Goal: Task Accomplishment & Management: Complete application form

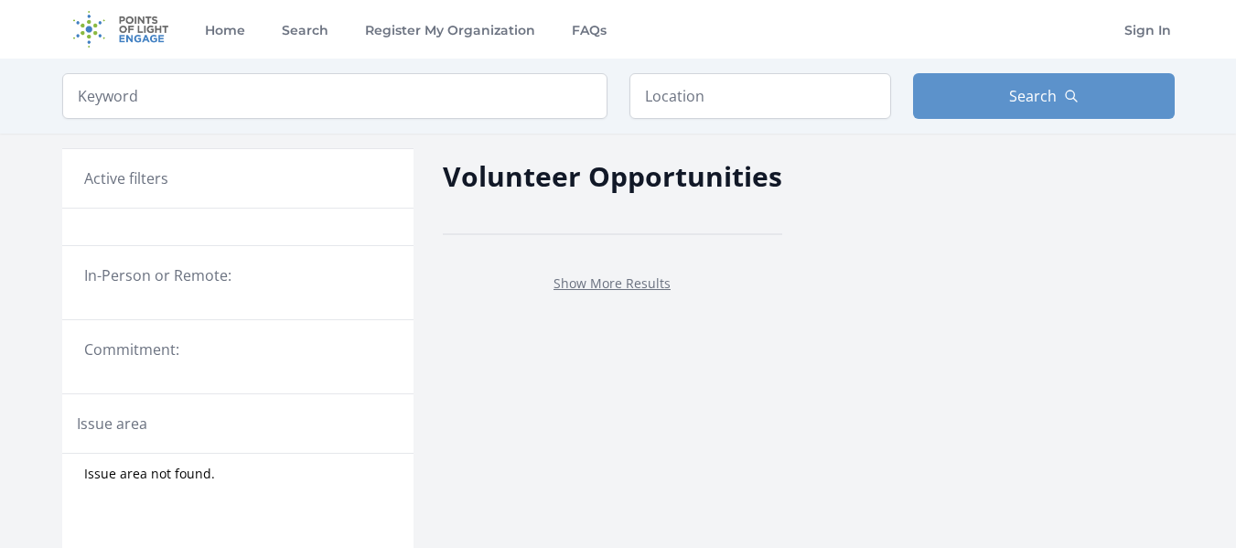
click at [380, 289] on fieldset "In-Person or Remote:" at bounding box center [237, 282] width 351 height 37
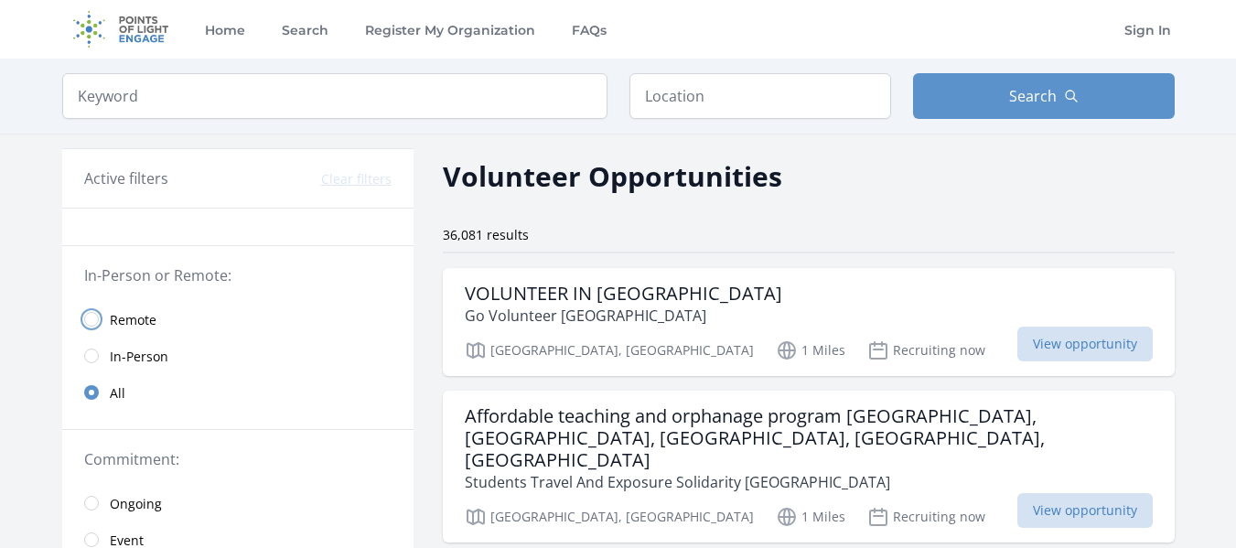
click at [96, 318] on input "radio" at bounding box center [91, 319] width 15 height 15
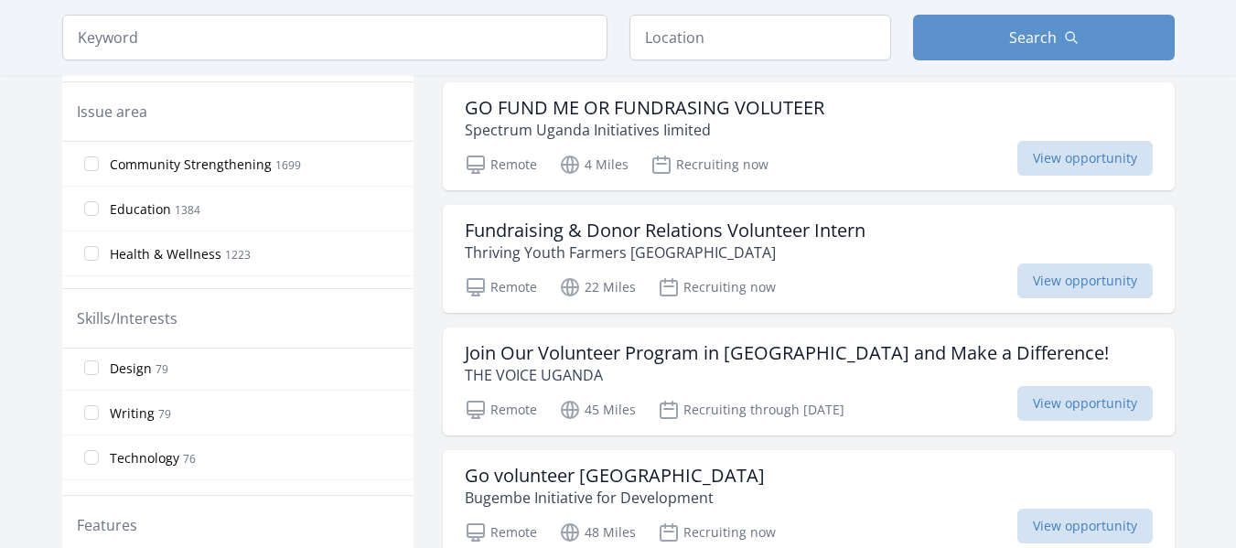
scroll to position [948, 0]
click at [93, 414] on input "Writing 79" at bounding box center [91, 409] width 15 height 15
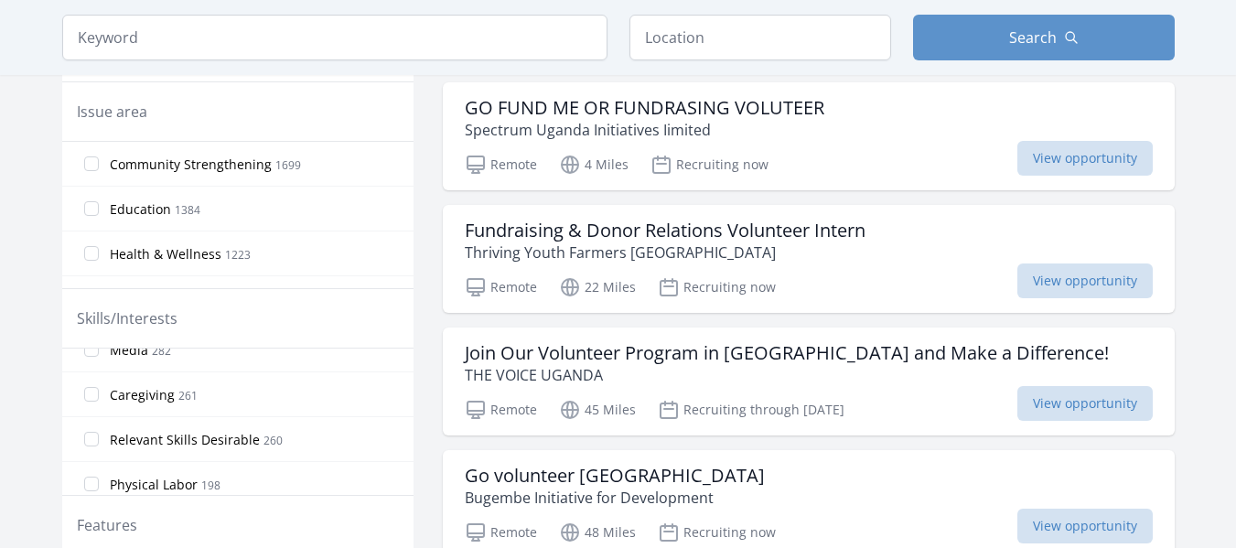
scroll to position [315, 0]
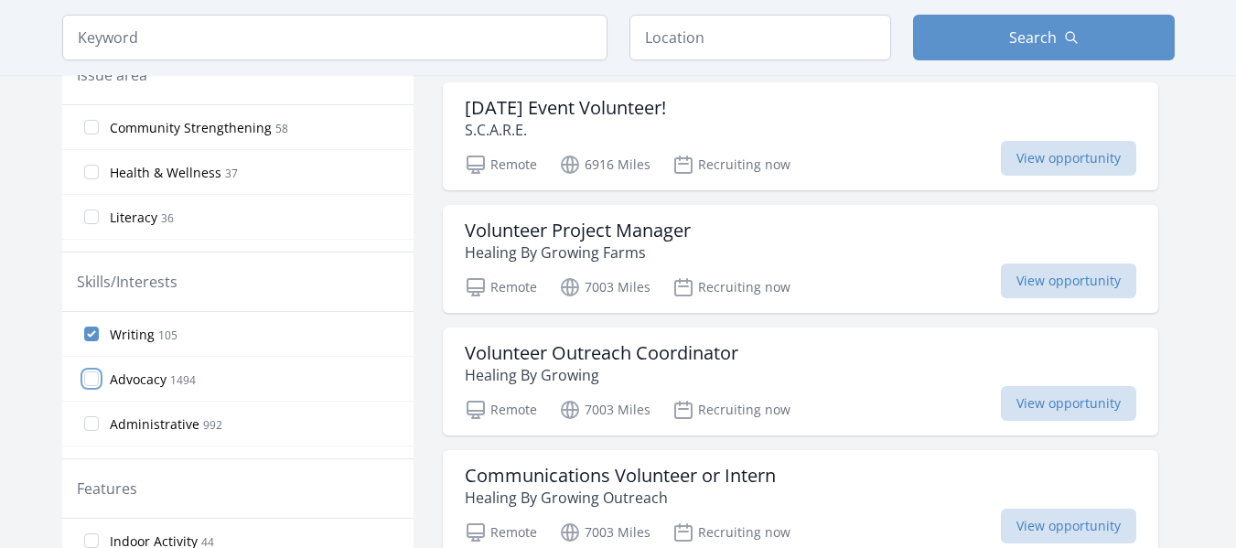
click at [93, 381] on input "Advocacy 1494" at bounding box center [91, 378] width 15 height 15
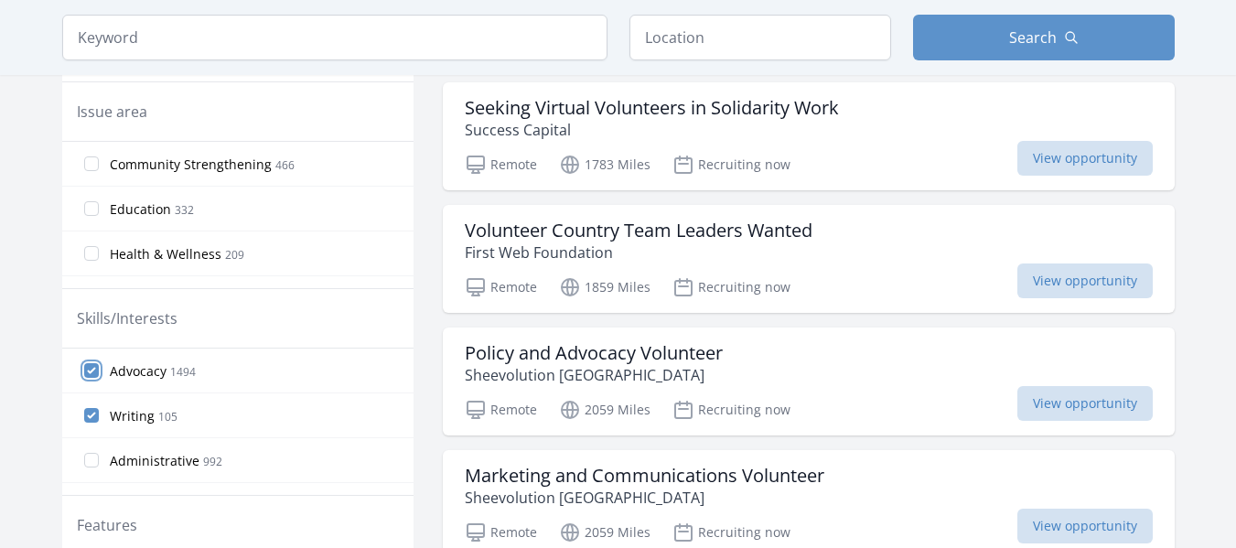
click at [91, 371] on input "Advocacy 1494" at bounding box center [91, 370] width 15 height 15
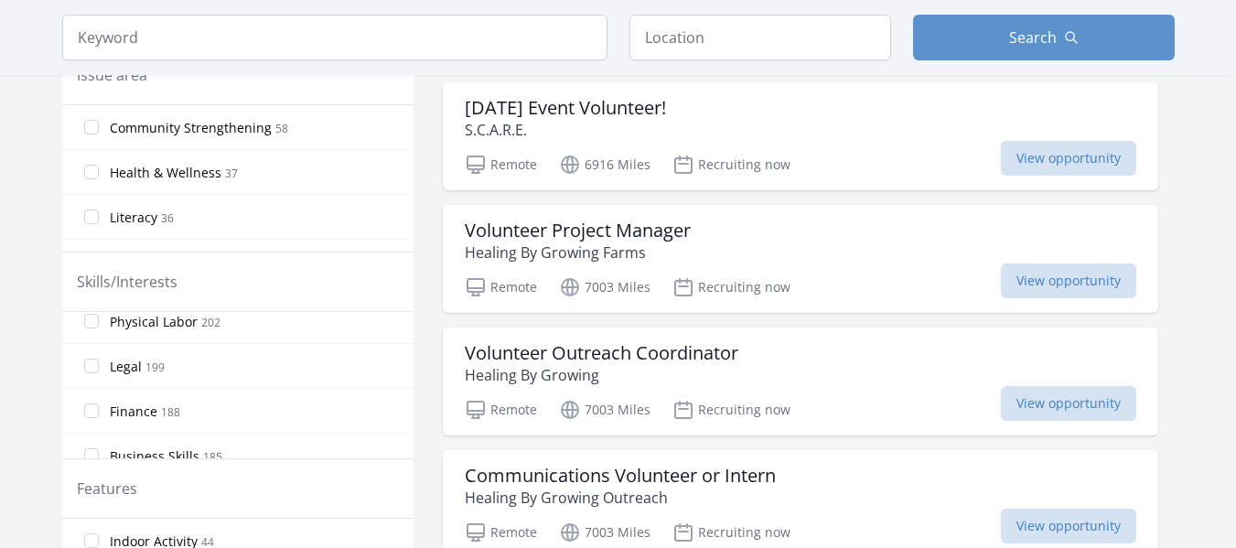
scroll to position [525, 0]
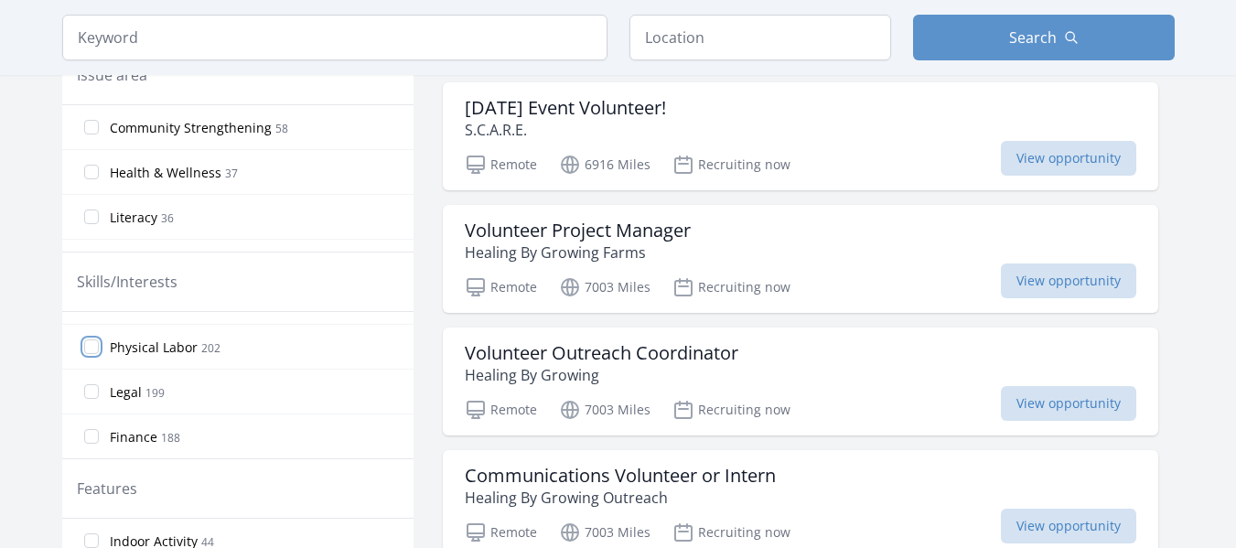
click at [94, 348] on input "Physical Labor 202" at bounding box center [91, 346] width 15 height 15
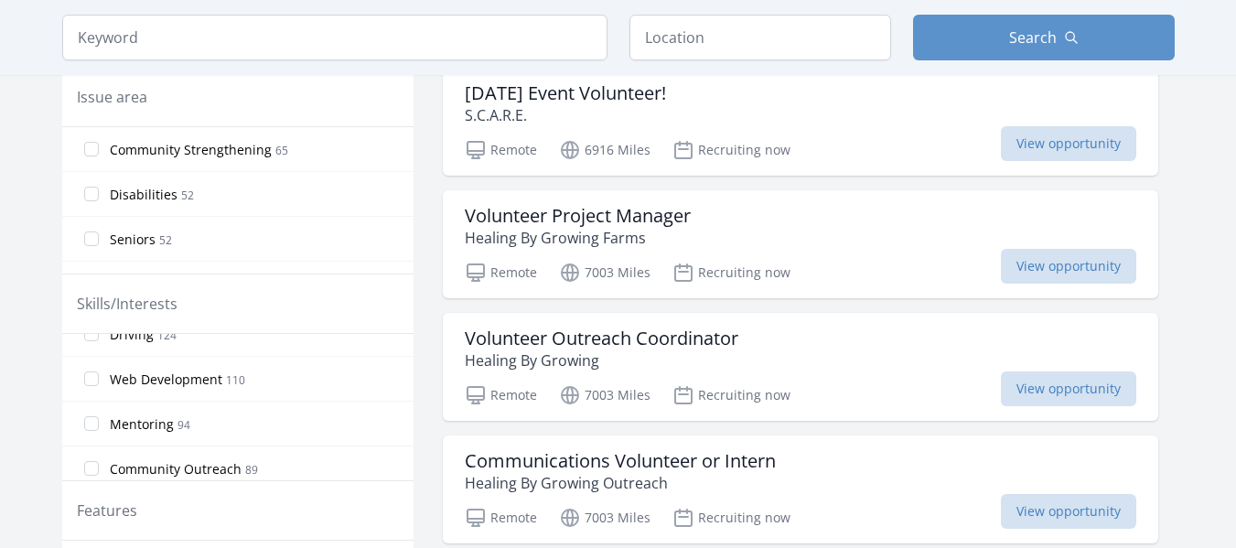
scroll to position [852, 0]
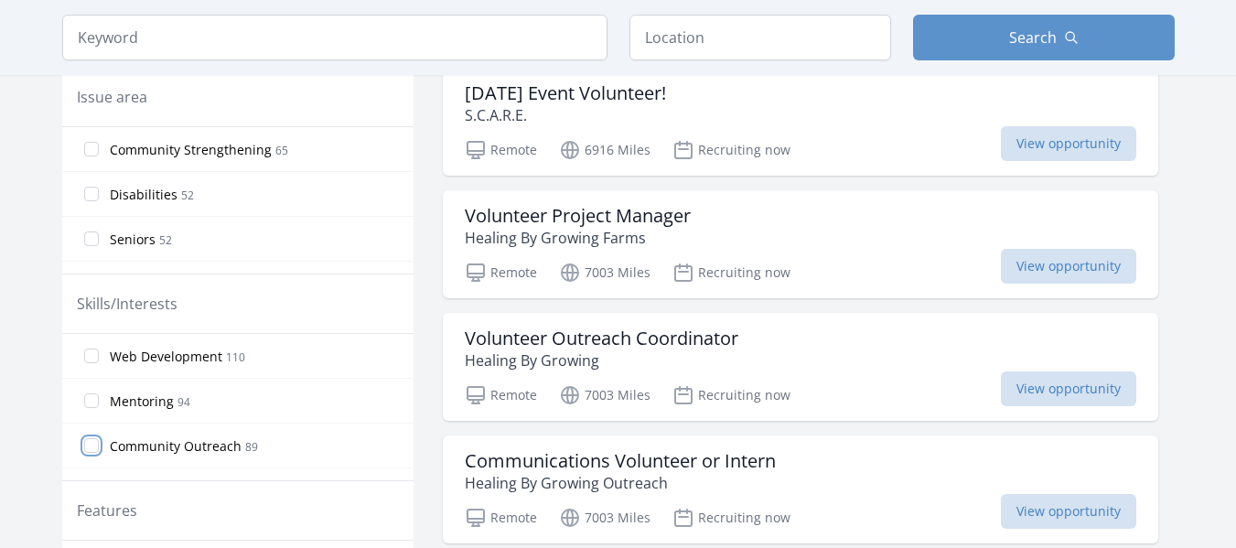
click at [89, 445] on input "Community Outreach 89" at bounding box center [91, 445] width 15 height 15
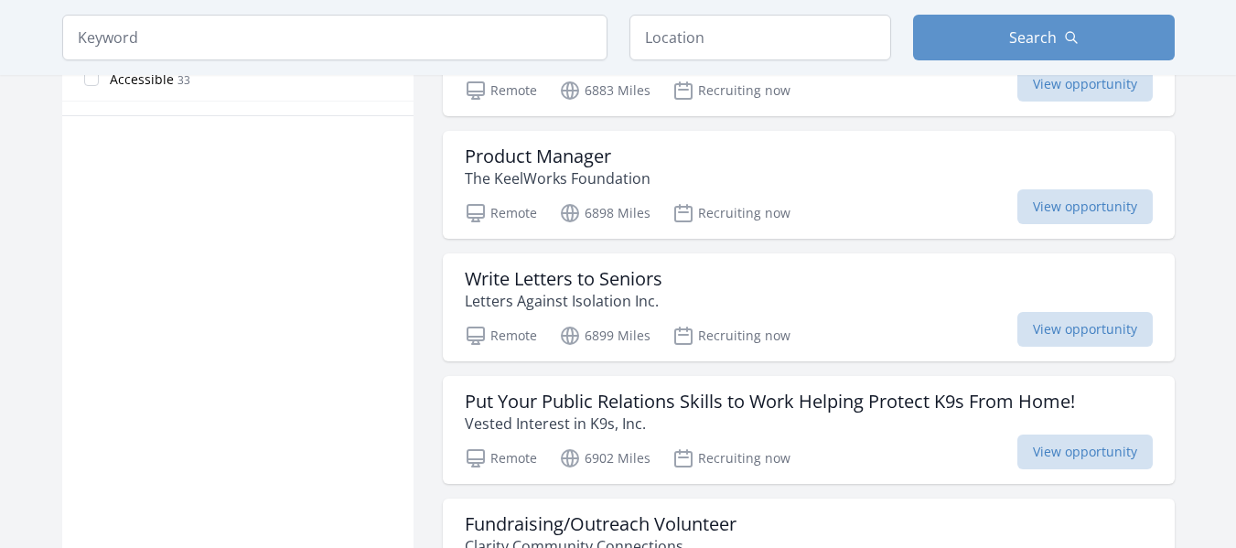
scroll to position [1141, 0]
click at [629, 273] on h3 "Write Letters to Seniors" at bounding box center [564, 278] width 198 height 22
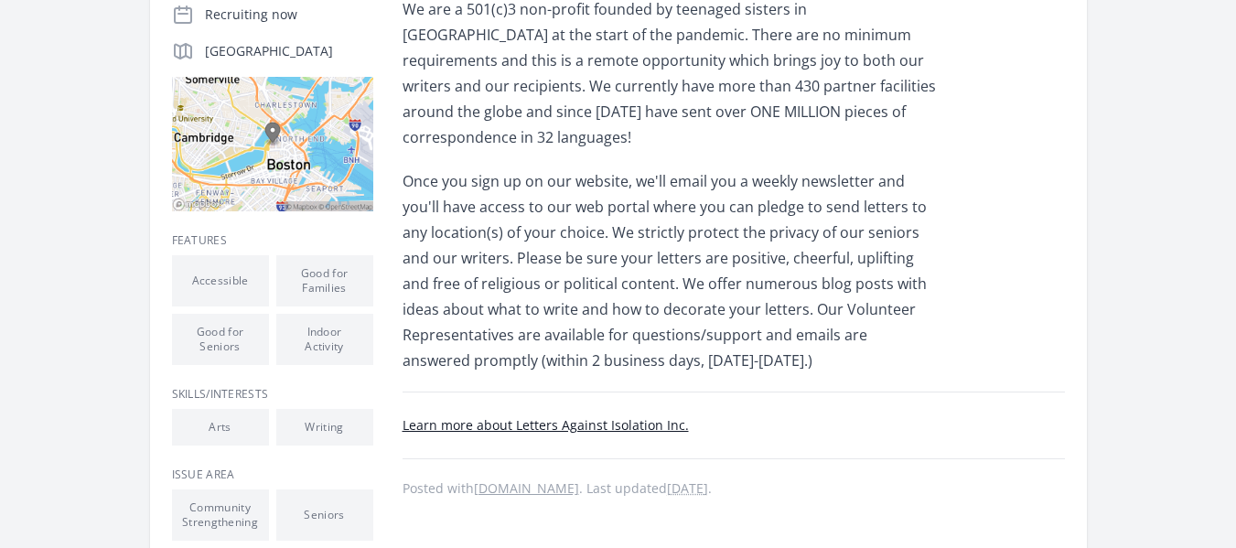
scroll to position [472, 0]
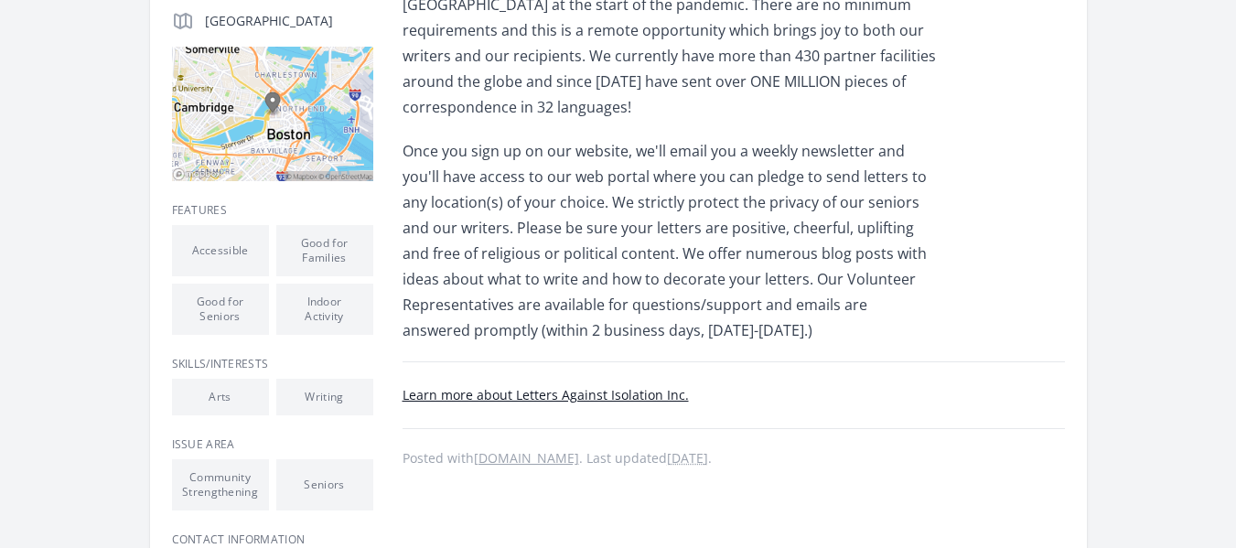
click at [506, 386] on link "Learn more about Letters Against Isolation Inc." at bounding box center [546, 394] width 286 height 17
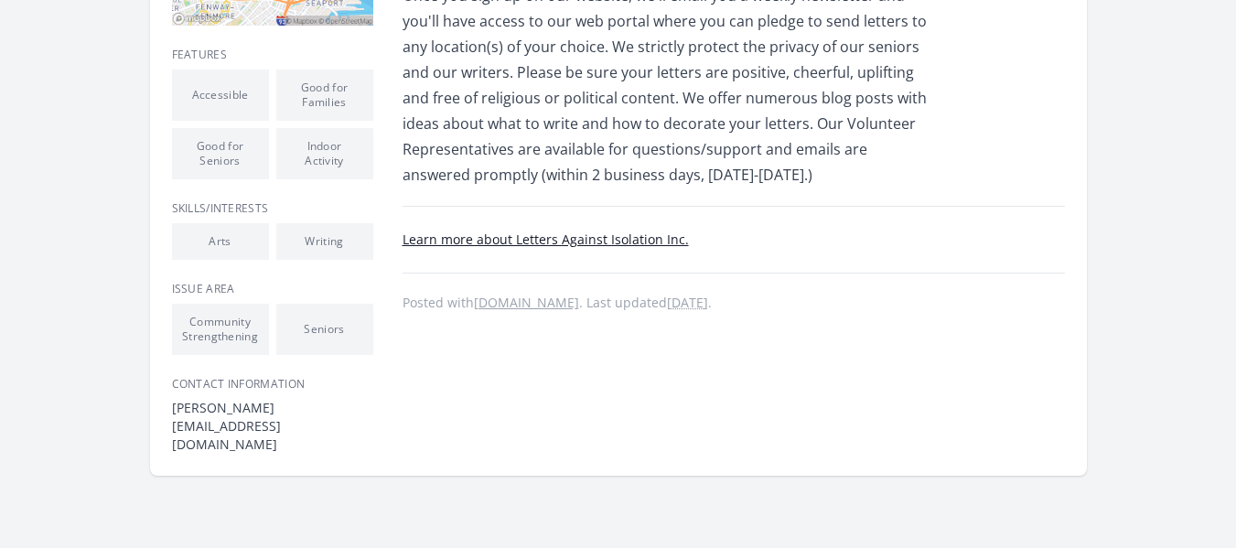
scroll to position [659, 0]
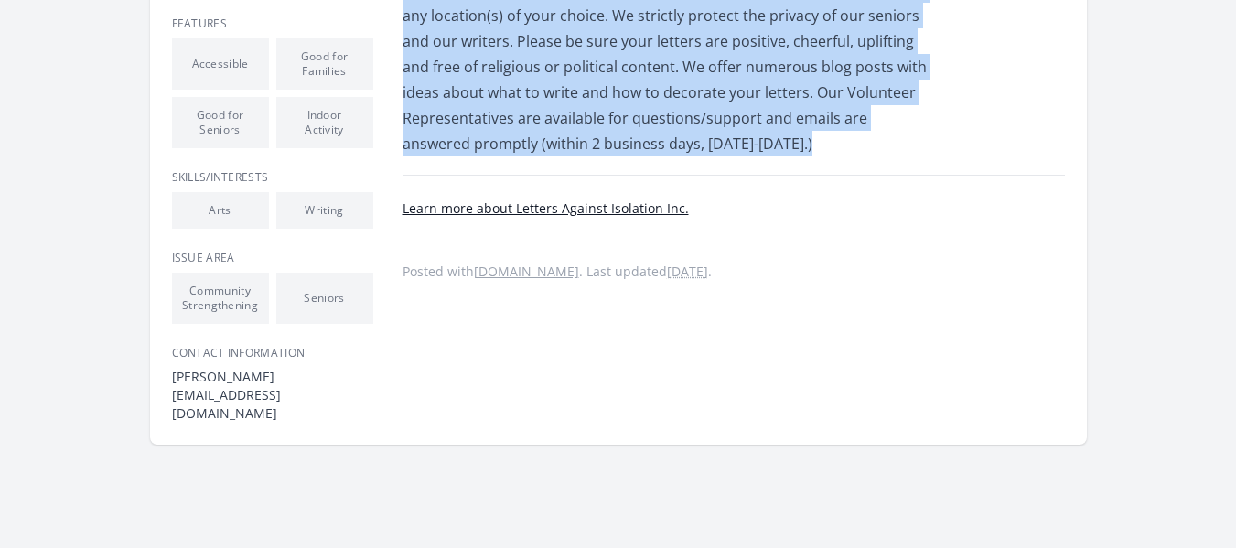
drag, startPoint x: 403, startPoint y: 235, endPoint x: 699, endPoint y: 113, distance: 320.4
copy div "About this Opportunity We're an all-volunteer organization sending handwritten …"
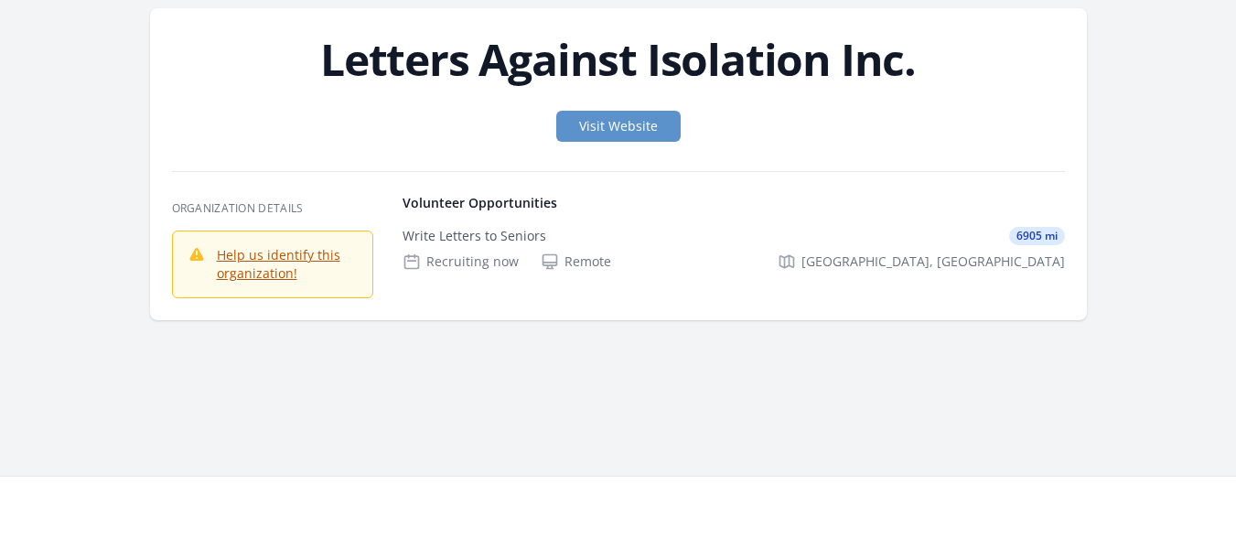
scroll to position [73, 0]
click at [614, 115] on link "Visit Website" at bounding box center [618, 125] width 124 height 31
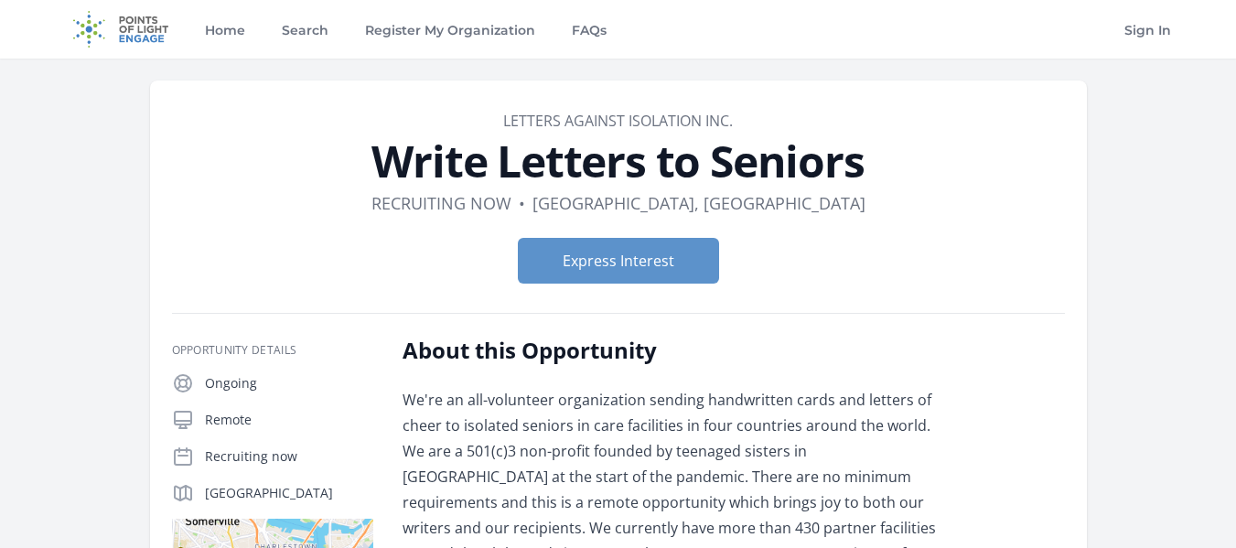
scroll to position [659, 0]
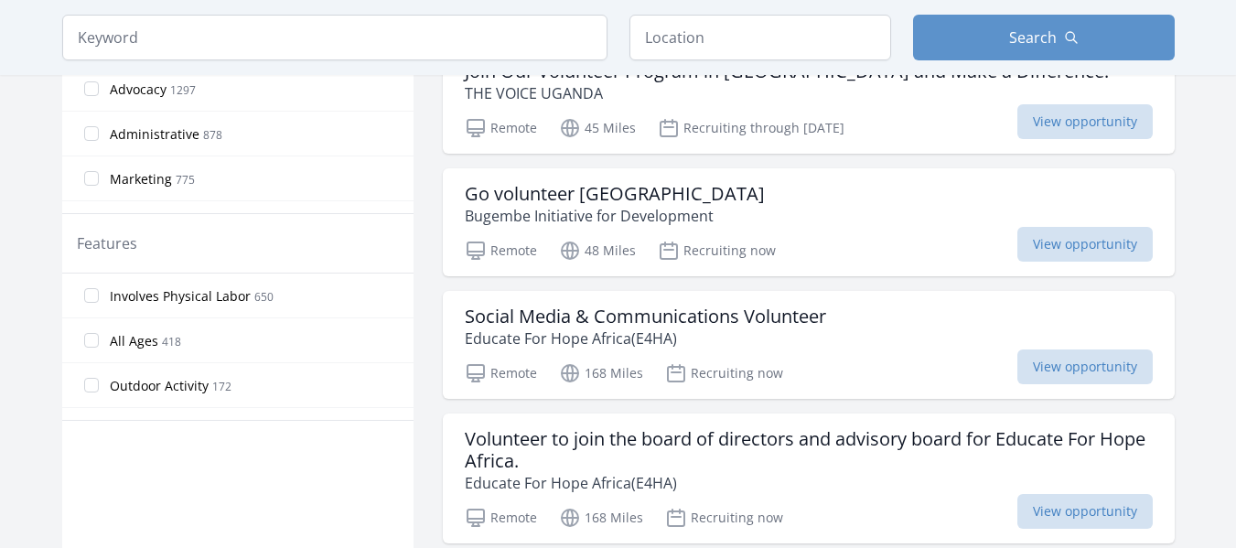
scroll to position [842, 0]
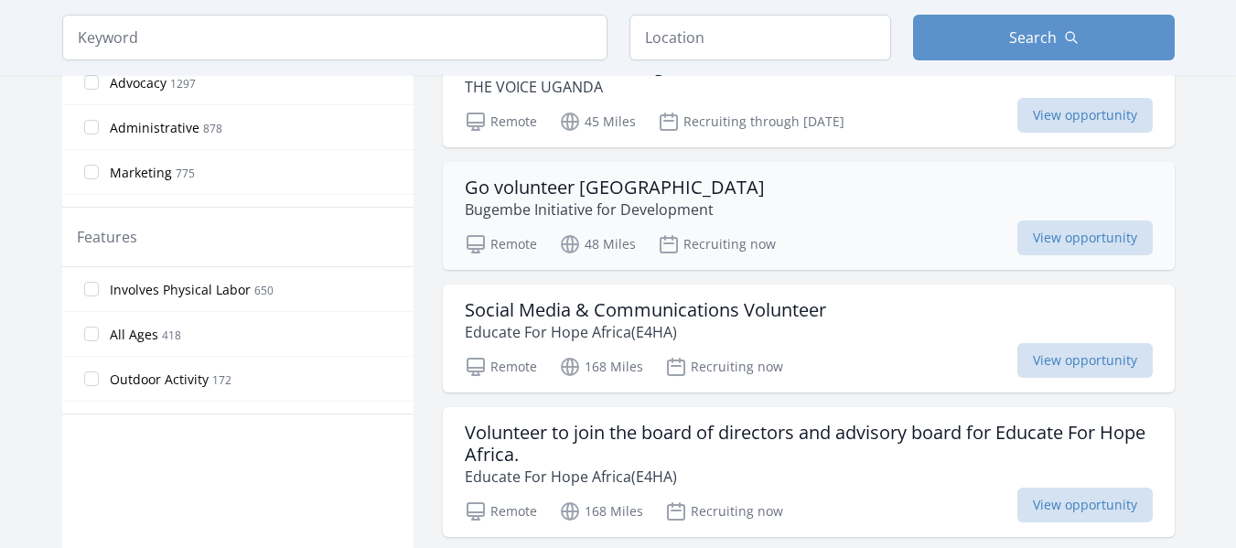
click at [836, 186] on div "Go volunteer Africa Bugembe Initiative for Development" at bounding box center [809, 199] width 688 height 44
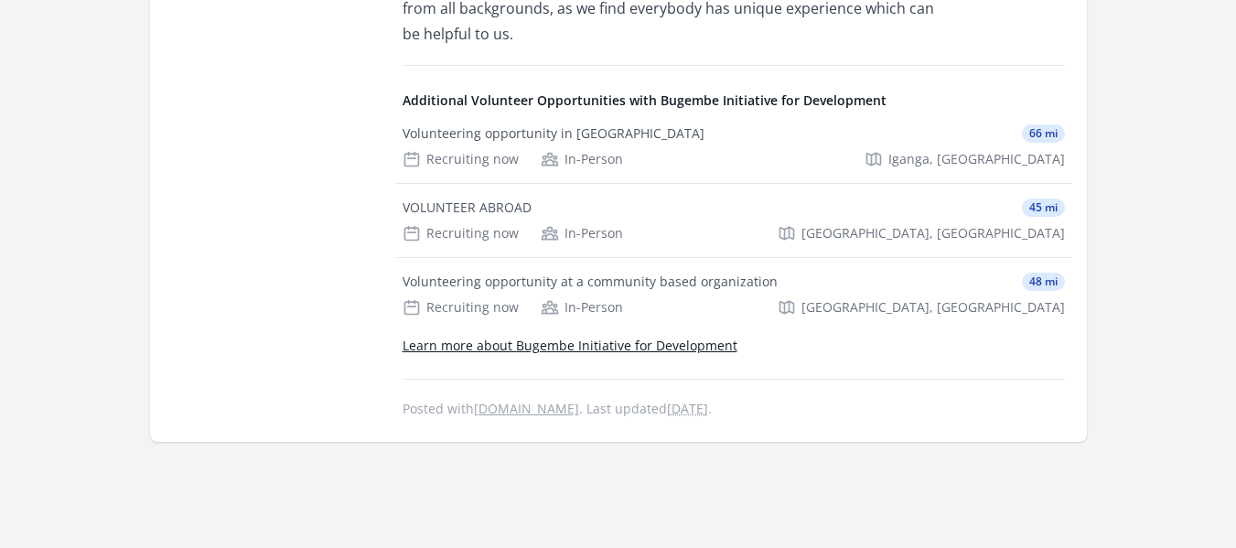
scroll to position [804, 0]
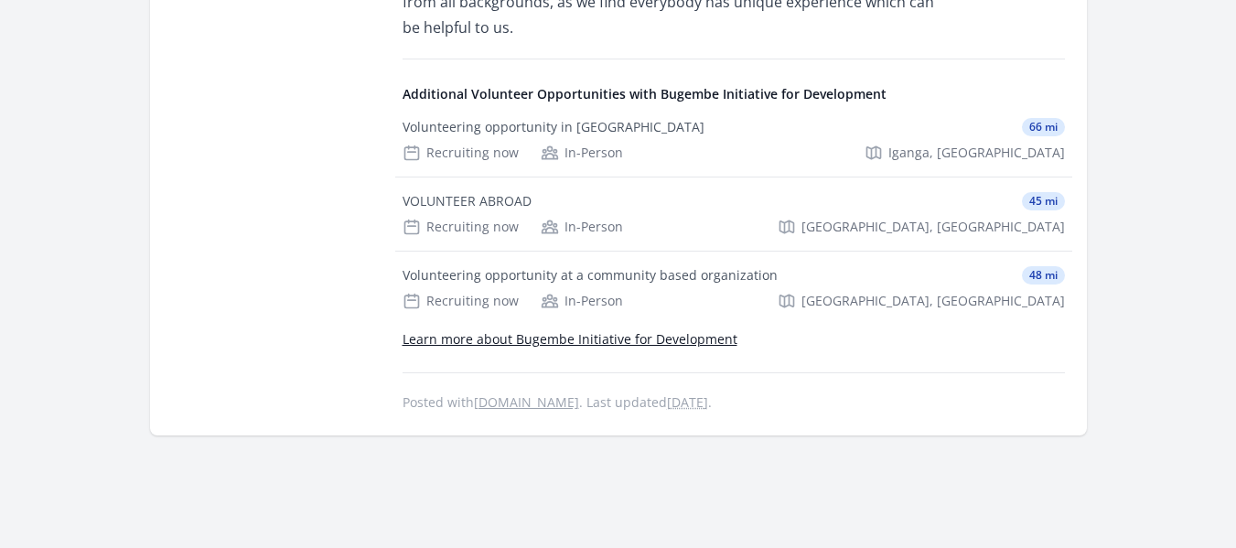
click at [583, 336] on link "Learn more about Bugembe Initiative for Development" at bounding box center [570, 338] width 335 height 17
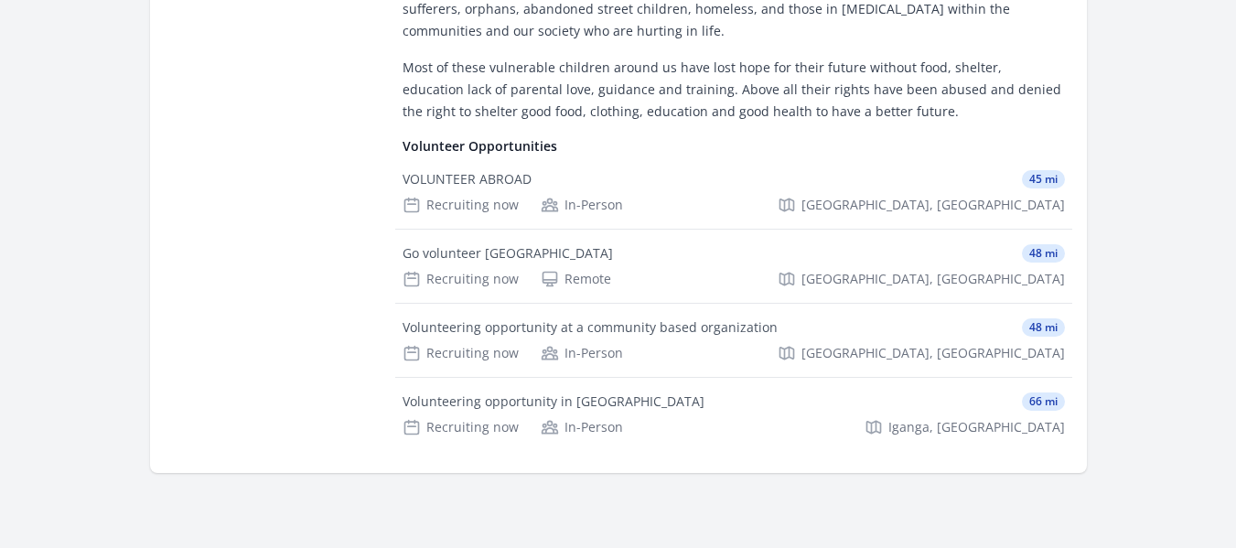
scroll to position [452, 0]
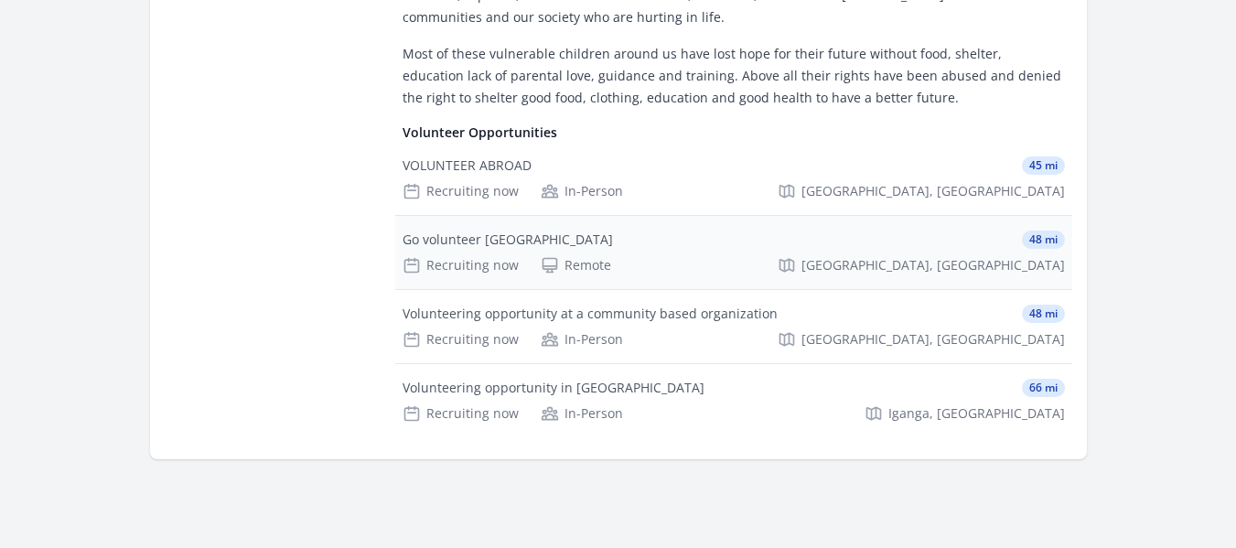
click at [683, 248] on div "Go volunteer Africa 48 mi" at bounding box center [734, 240] width 662 height 18
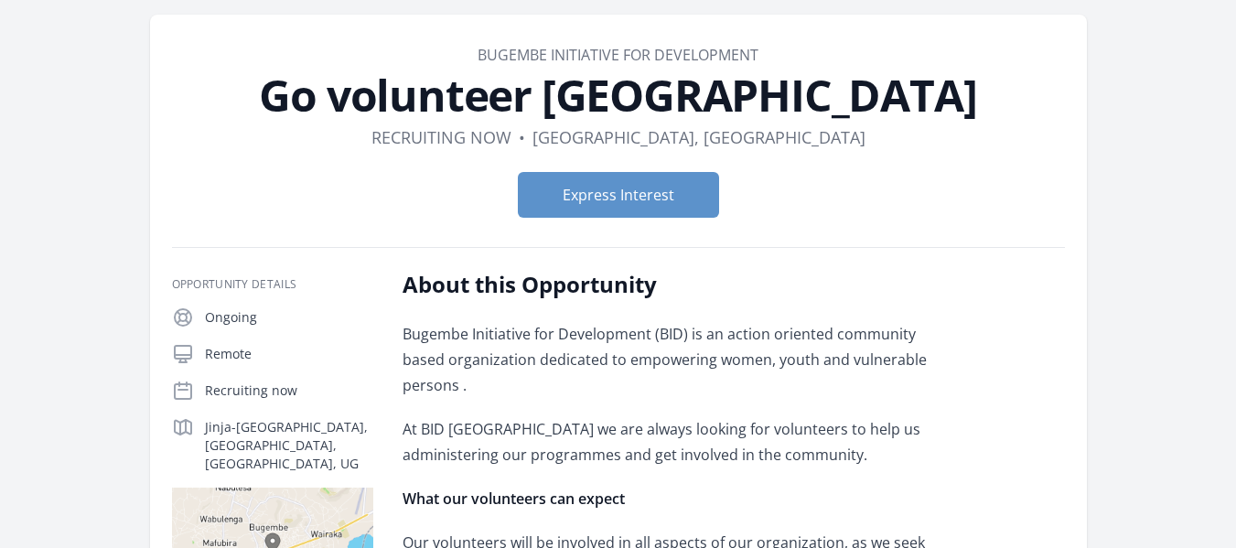
scroll to position [63, 0]
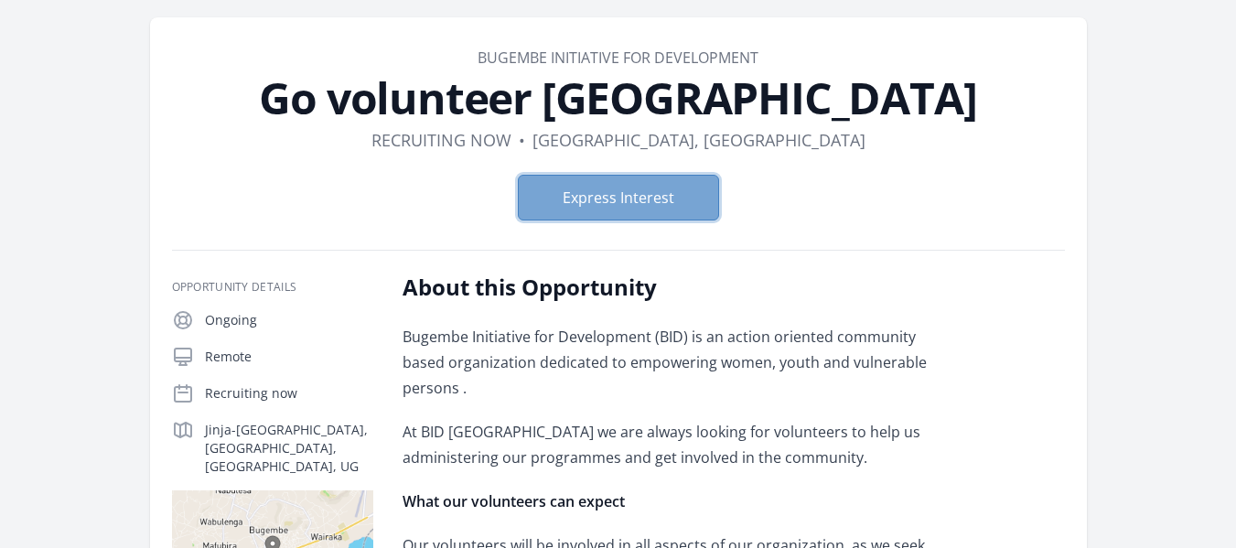
click at [677, 198] on button "Express Interest" at bounding box center [618, 198] width 201 height 46
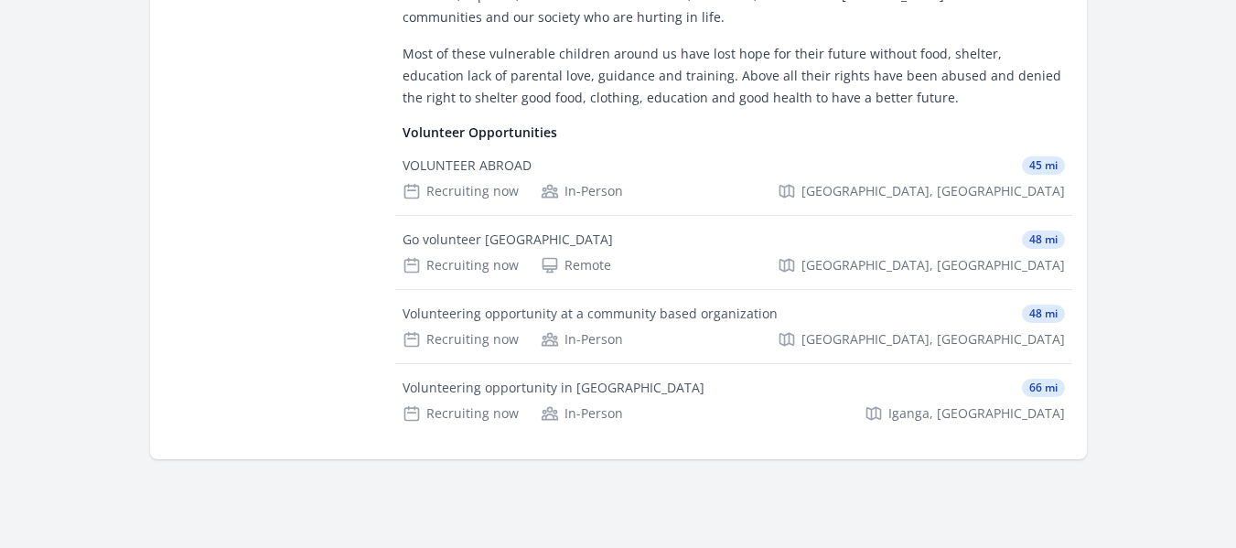
scroll to position [452, 0]
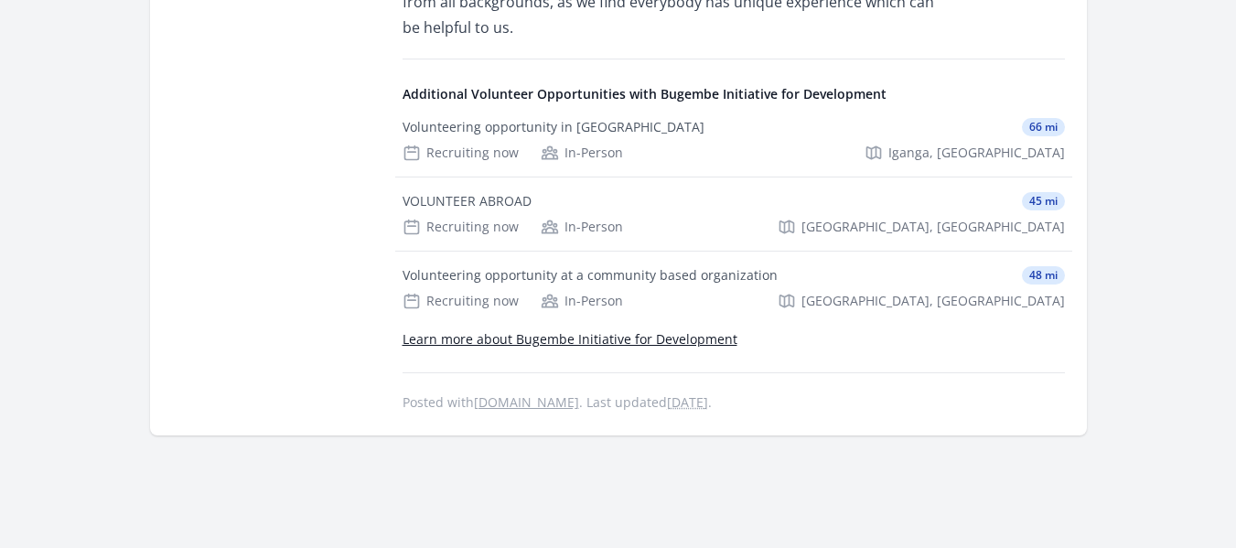
scroll to position [804, 0]
click at [522, 274] on div "Volunteering opportunity at a community based organization" at bounding box center [590, 275] width 375 height 18
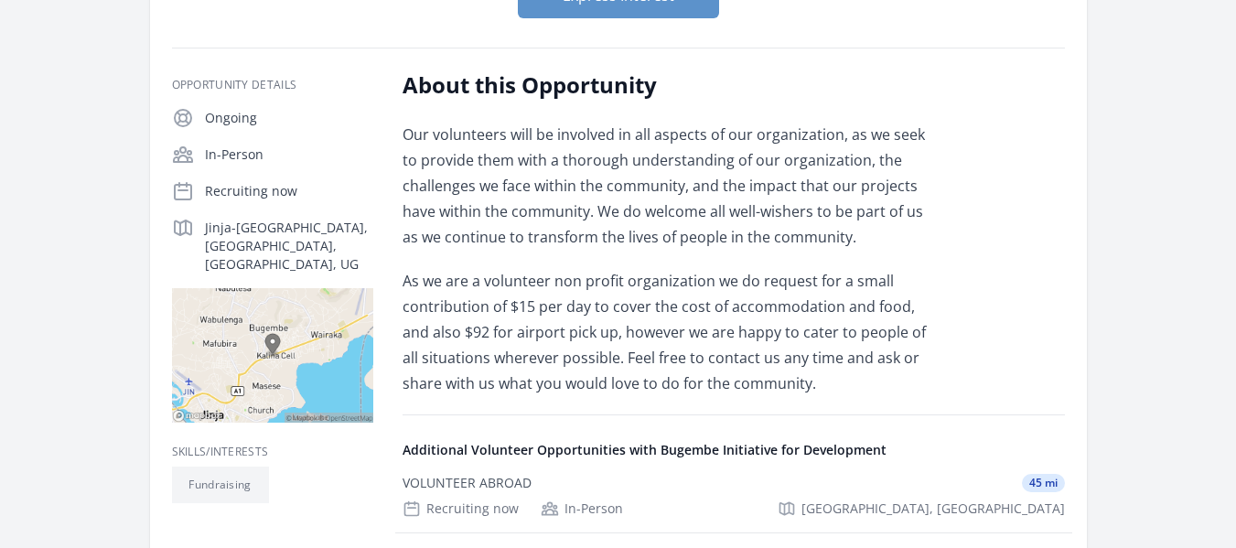
scroll to position [315, 0]
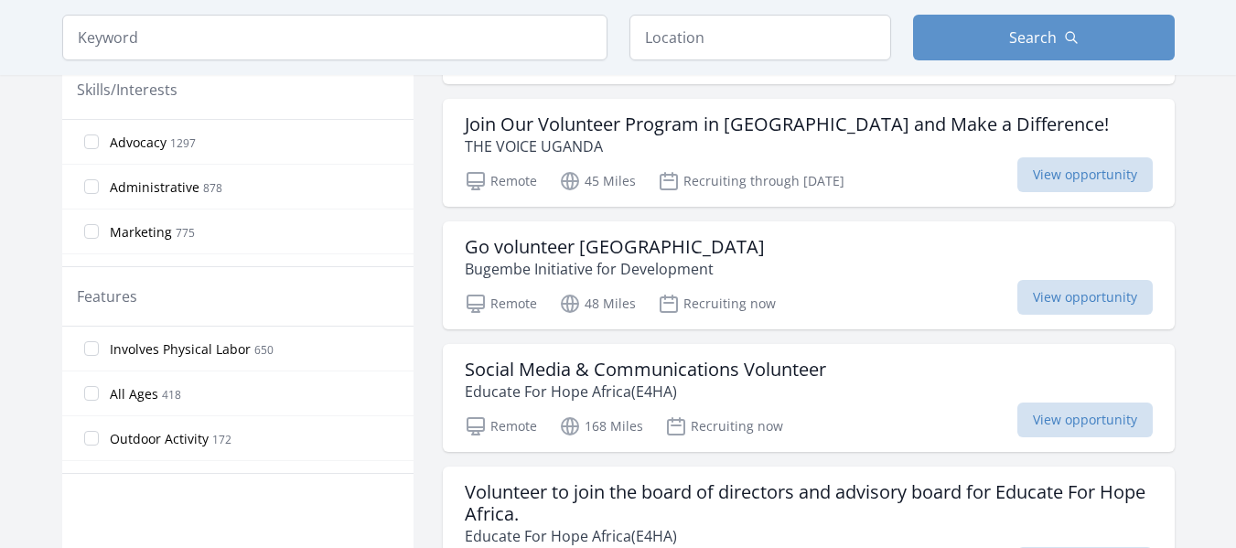
scroll to position [1024, 0]
